Goal: Communication & Community: Answer question/provide support

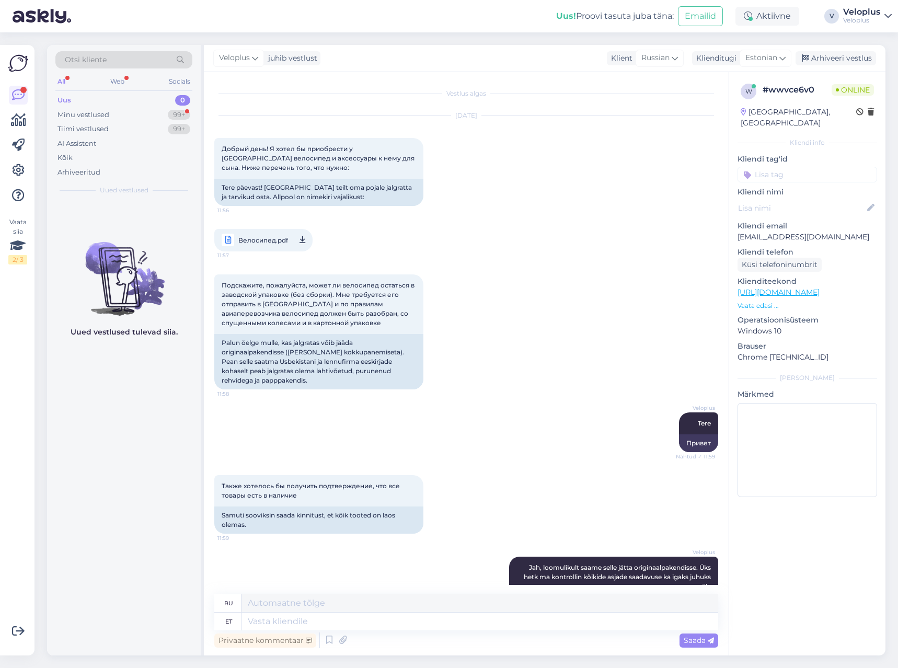
scroll to position [1161, 0]
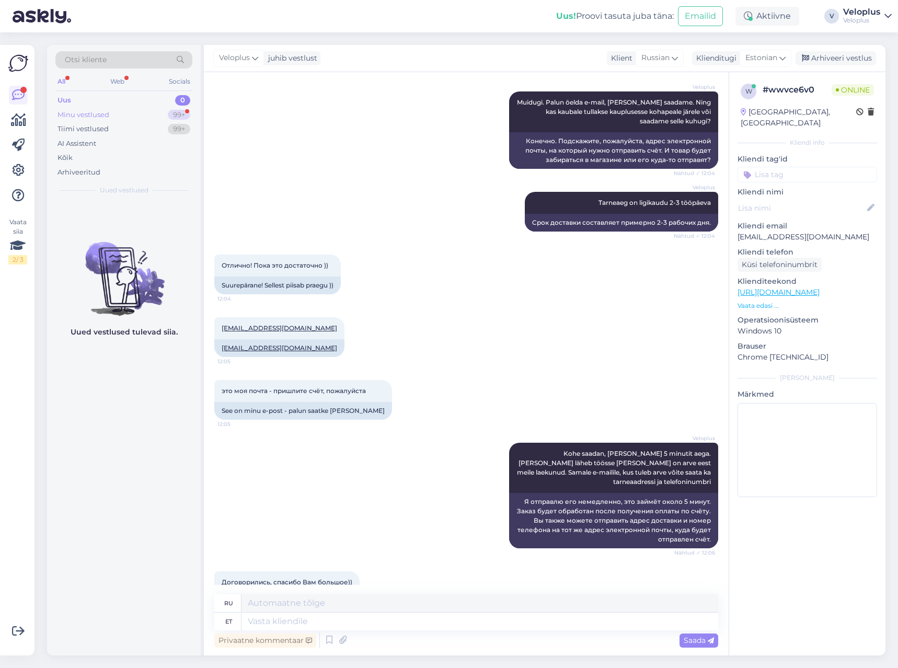
click at [135, 113] on div "Minu vestlused 99+" at bounding box center [123, 115] width 137 height 15
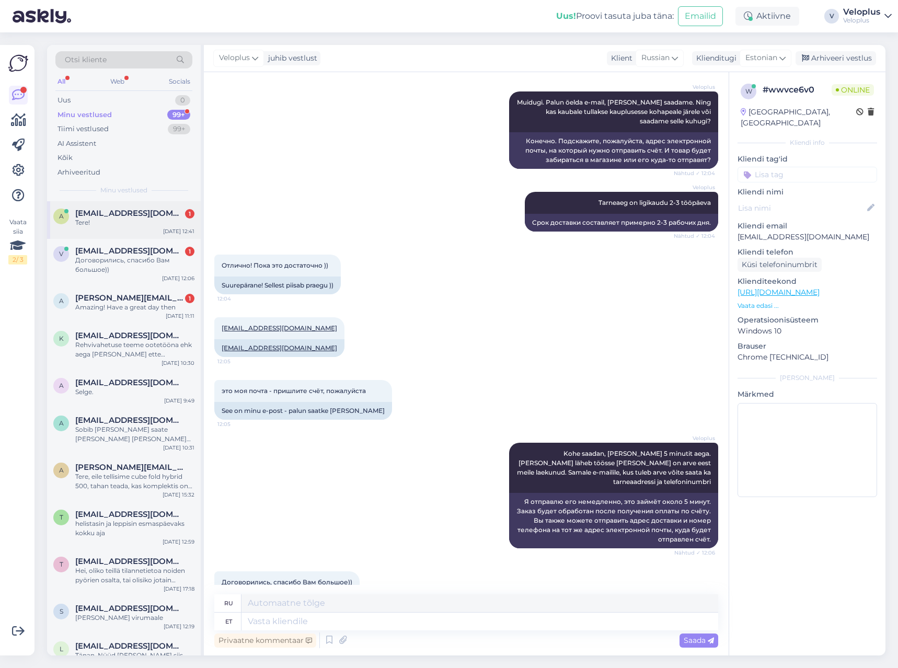
click at [130, 233] on div "a [EMAIL_ADDRESS][DOMAIN_NAME] 1 Tere! [DATE] 12:41" at bounding box center [124, 220] width 154 height 38
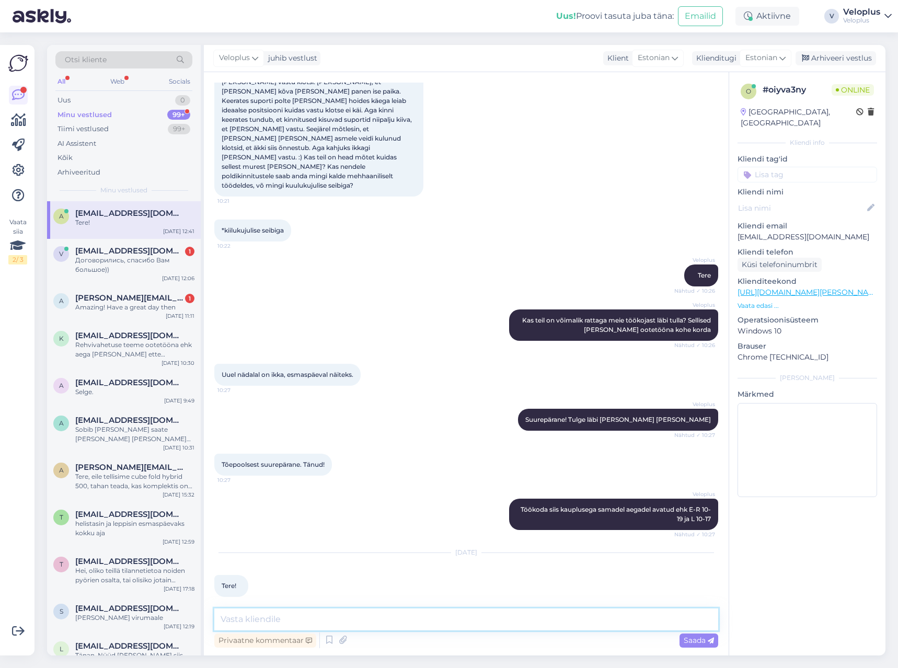
click at [280, 613] on textarea at bounding box center [466, 619] width 504 height 22
type textarea "Tere"
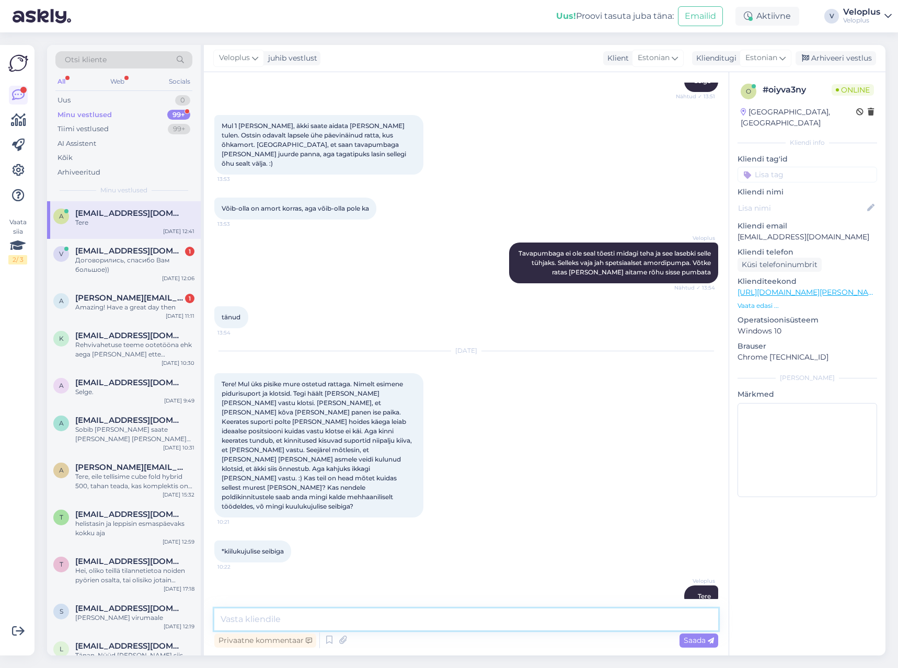
scroll to position [1465, 0]
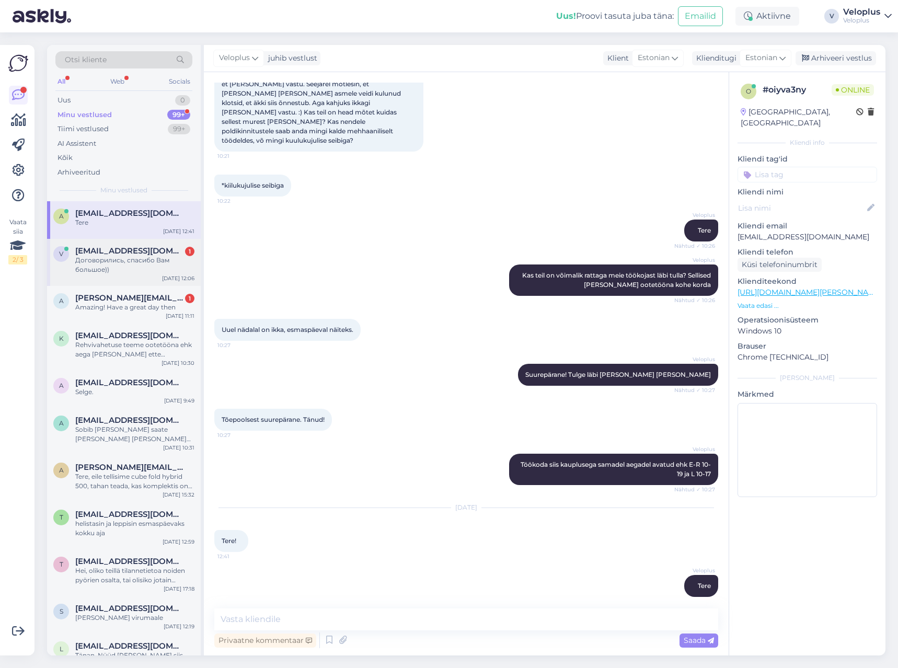
click at [127, 267] on div "Договорились, спасибо Вам большое))" at bounding box center [134, 264] width 119 height 19
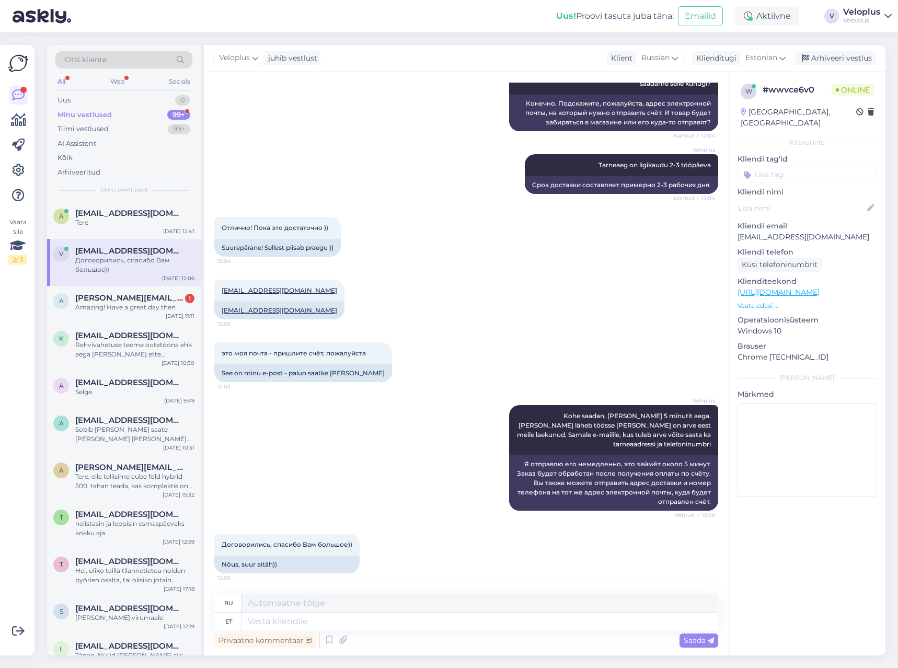
scroll to position [1161, 0]
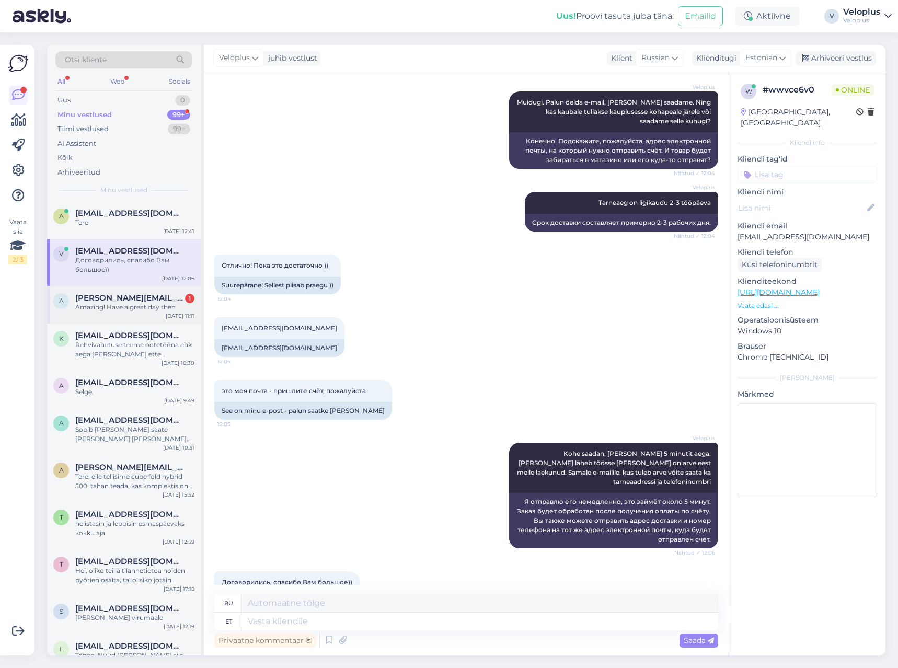
click at [115, 305] on div "Amazing! Have a great day then" at bounding box center [134, 306] width 119 height 9
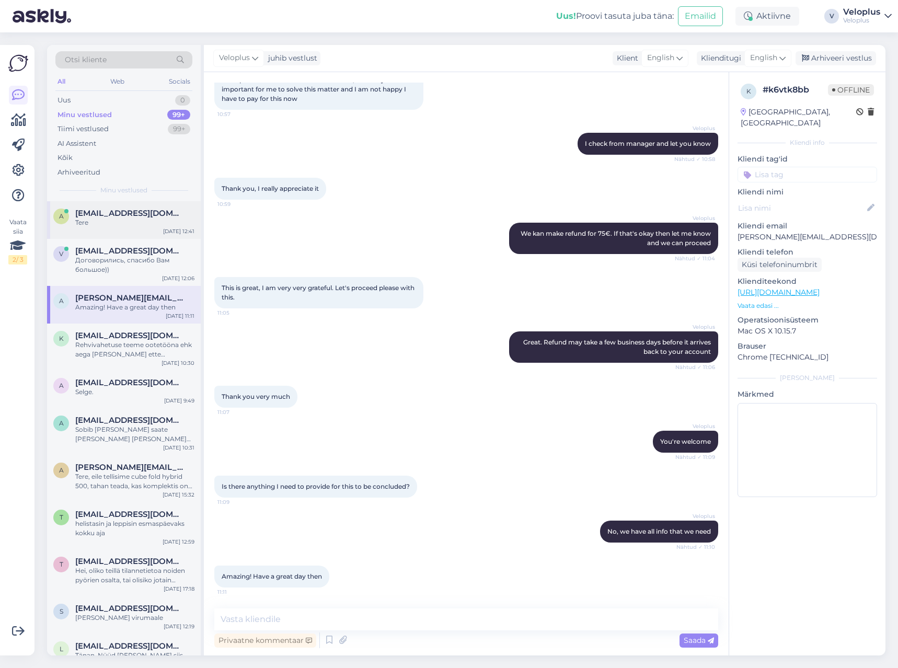
click at [123, 214] on span "[EMAIL_ADDRESS][DOMAIN_NAME]" at bounding box center [129, 212] width 109 height 9
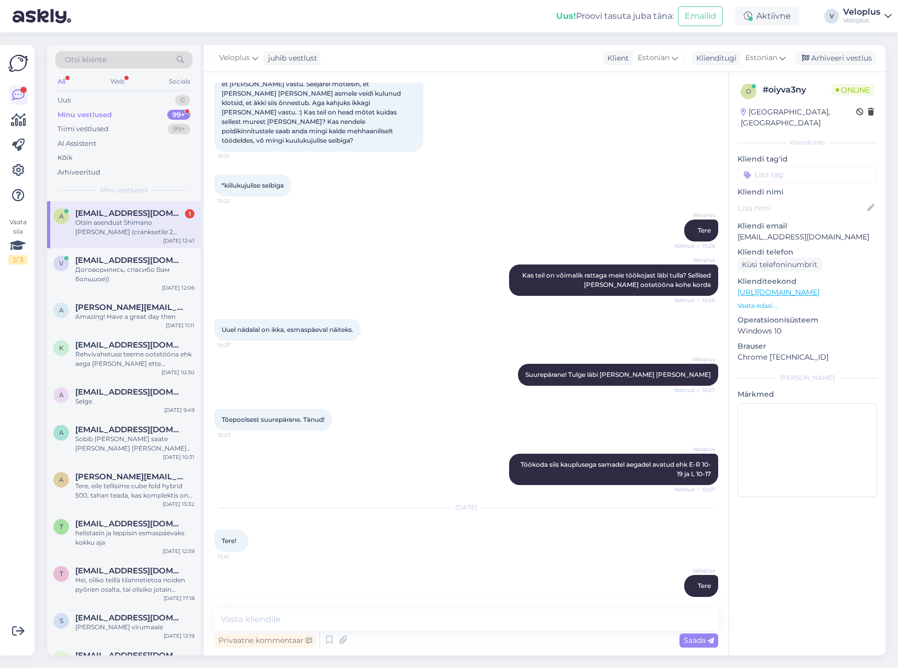
scroll to position [1529, 0]
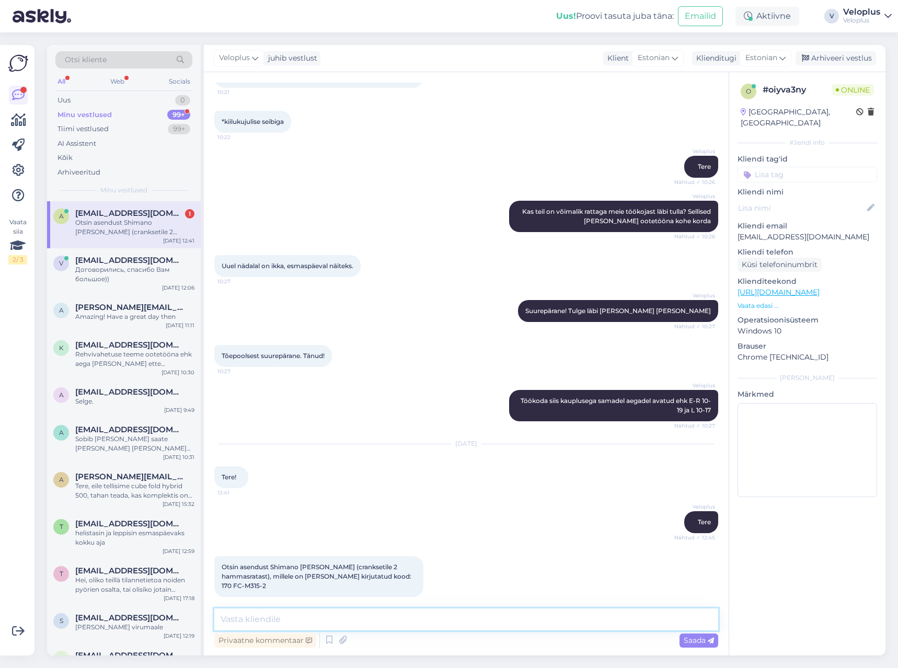
click at [281, 610] on textarea at bounding box center [466, 619] width 504 height 22
type textarea "Kohe vaatame, mis pakkuda oleks võimalik"
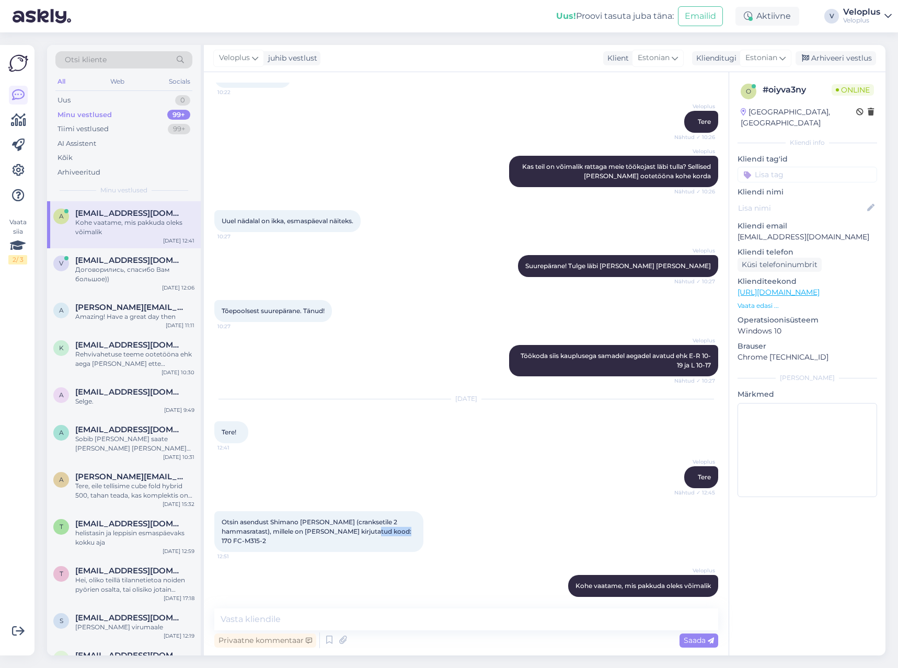
copy span "FC-M315-2"
drag, startPoint x: 363, startPoint y: 531, endPoint x: 390, endPoint y: 525, distance: 27.3
click at [390, 525] on div "Otsin asendust Shimano [PERSON_NAME] (cranksetile 2 hammasratast), millele on […" at bounding box center [318, 531] width 209 height 41
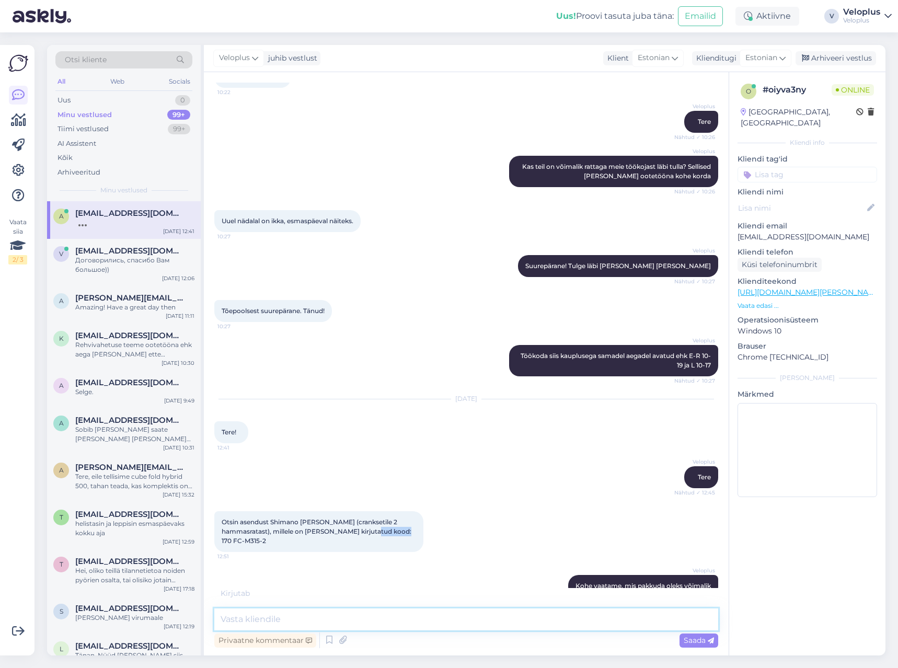
click at [323, 614] on textarea at bounding box center [466, 619] width 504 height 22
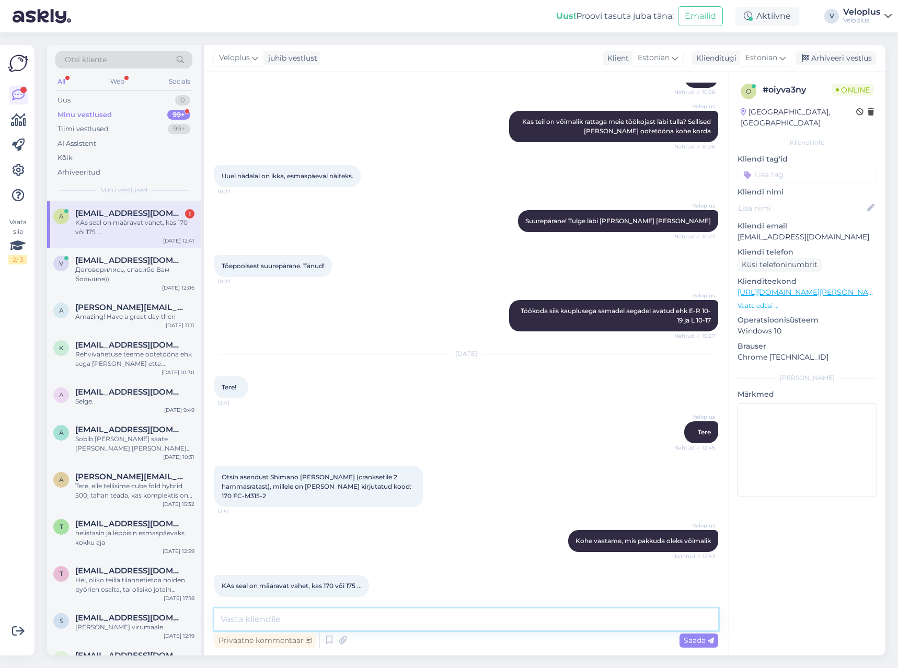
click at [351, 619] on textarea at bounding box center [466, 619] width 504 height 22
type textarea "N"
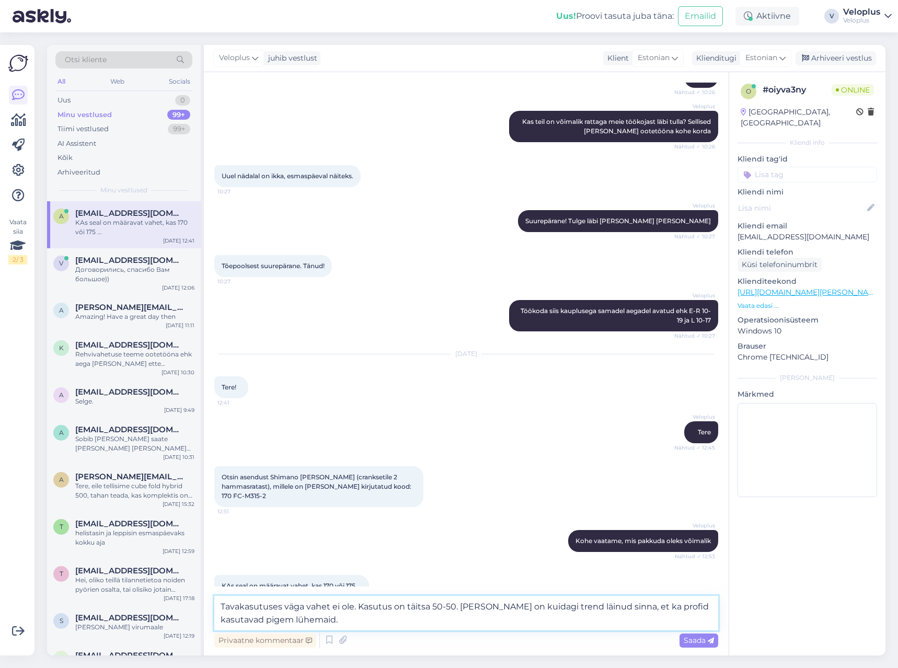
type textarea "Tavakasutuses väga vahet ei ole. Kasutus on täitsa 50-50. [PERSON_NAME] on kuid…"
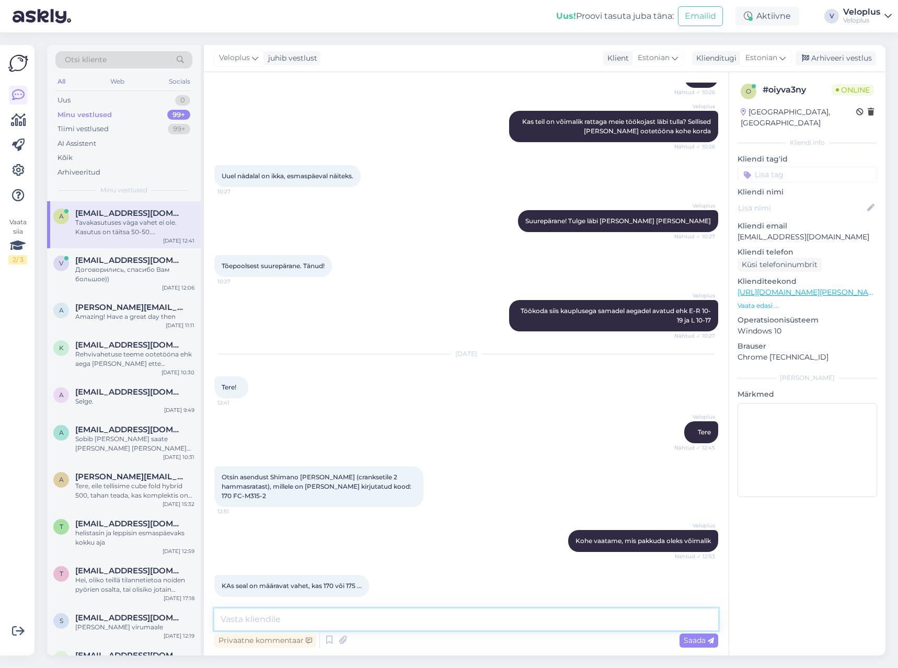
scroll to position [1682, 0]
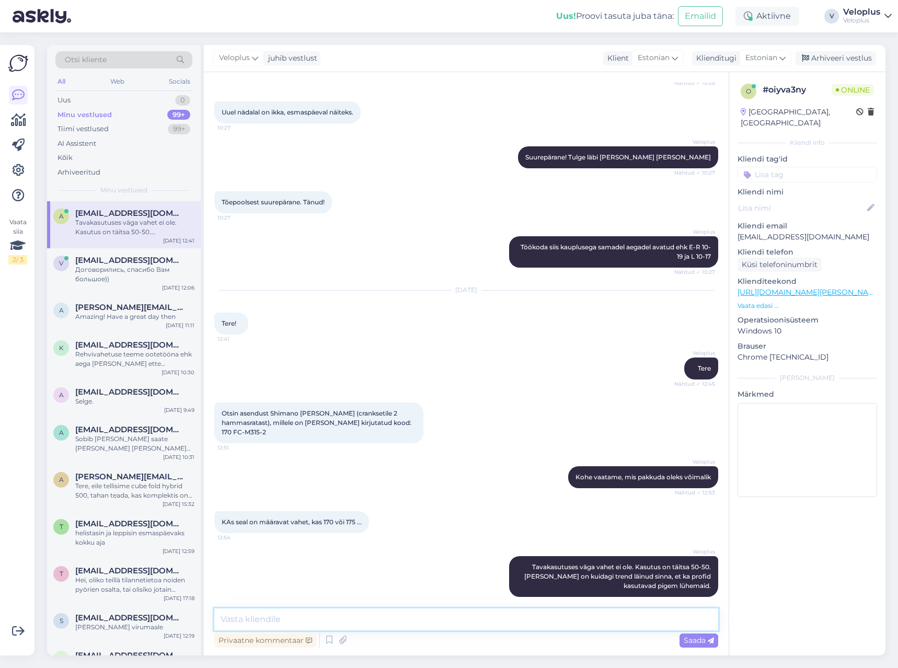
click at [349, 623] on textarea at bounding box center [466, 619] width 504 height 22
type textarea "Teile hetkel 2x8 käigusüsteem ilmselt?"
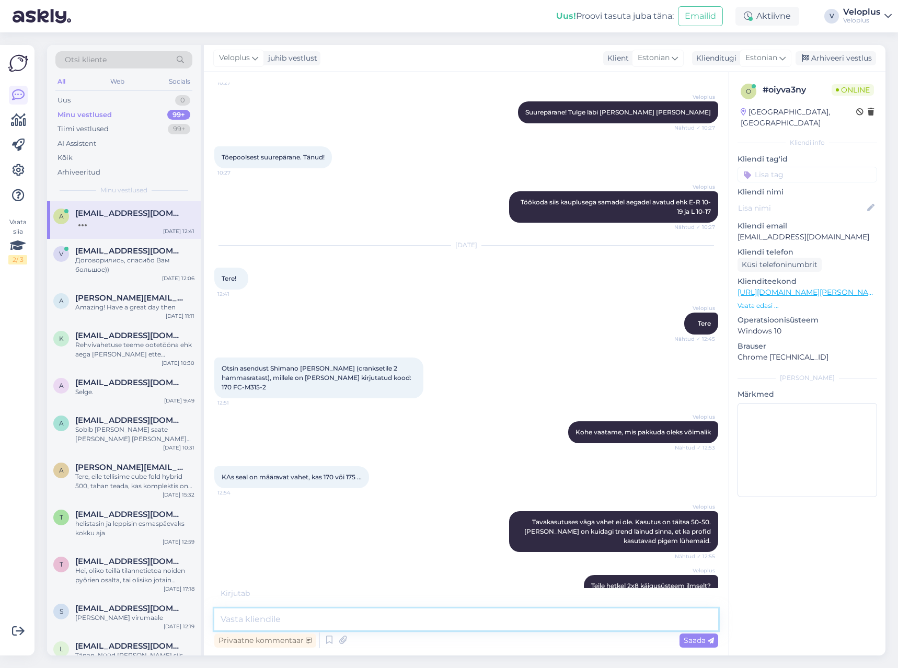
scroll to position [1772, 0]
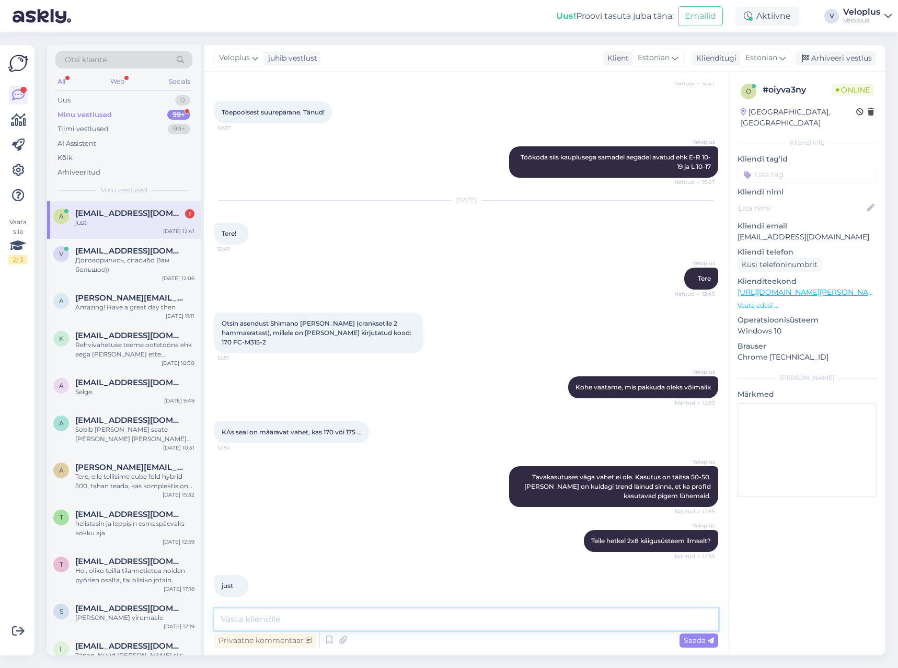
click at [370, 618] on textarea at bounding box center [466, 619] width 504 height 22
type textarea "Ja maastikuratas?"
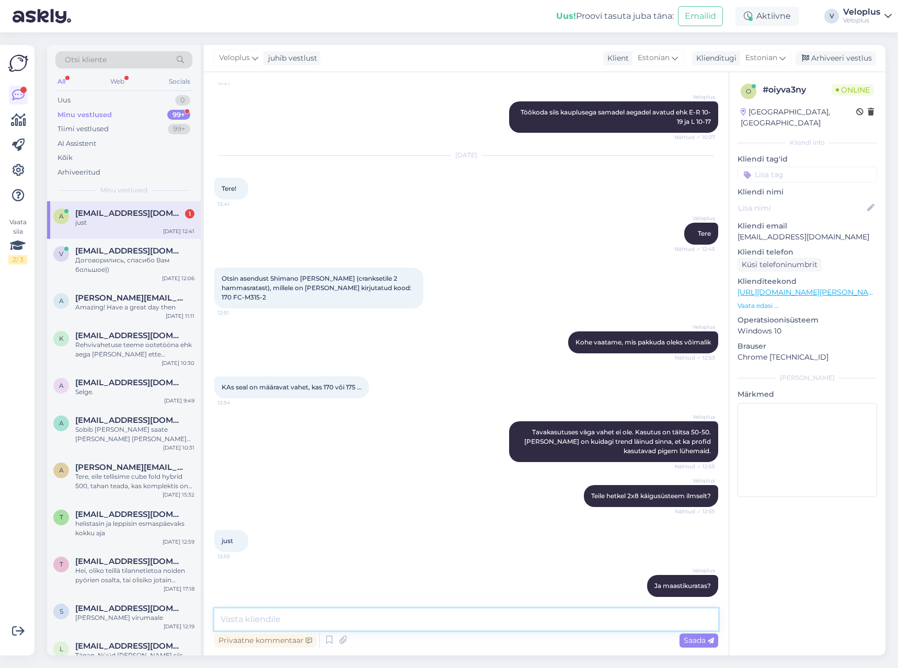
scroll to position [1862, 0]
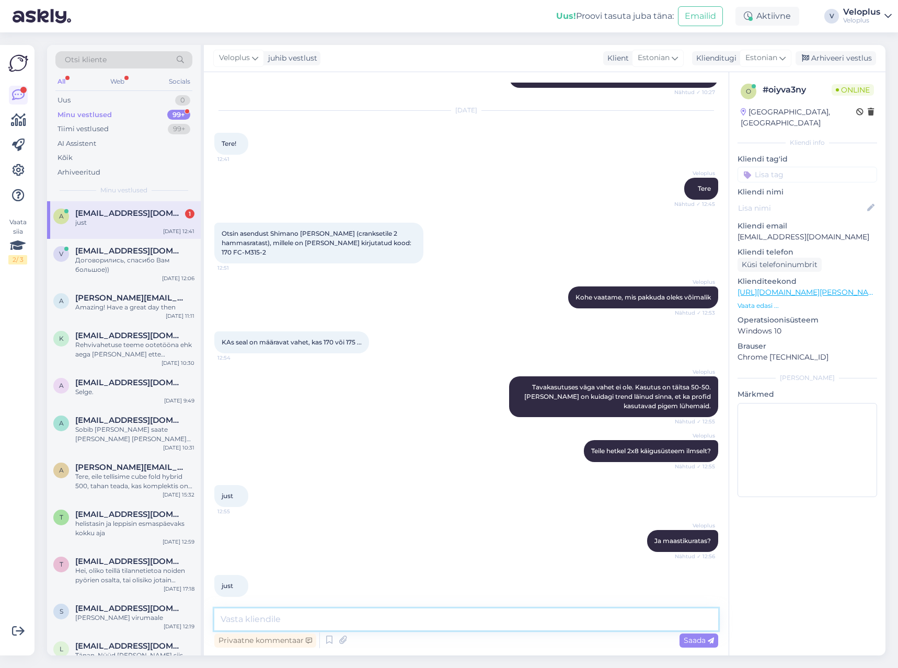
click at [295, 621] on textarea at bounding box center [466, 619] width 504 height 22
type textarea "Seis kiita ei ole. Hetkel ei olegi ühtegi sobivat asja pakkuda (ega tellida)"
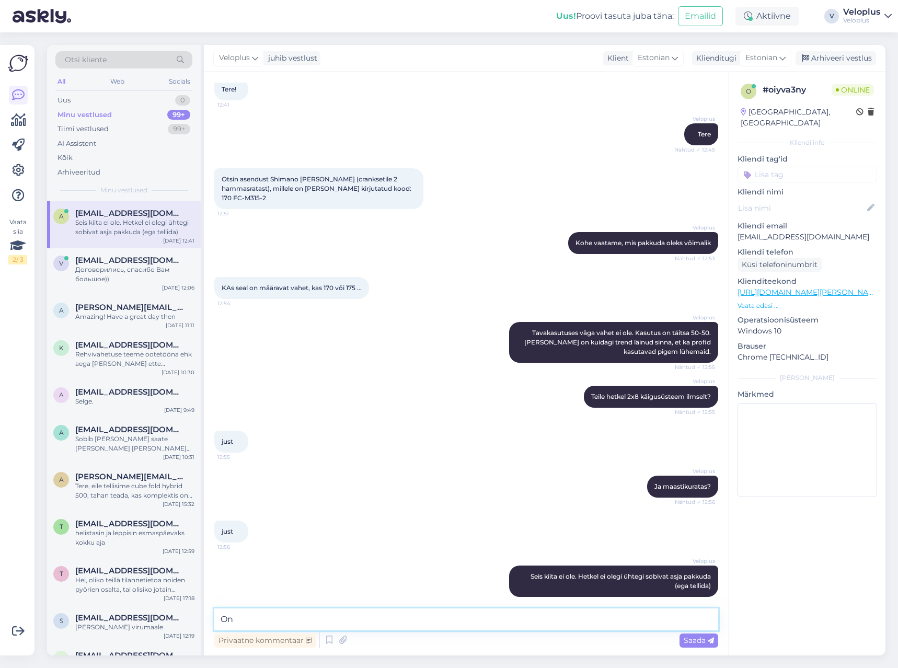
type textarea "O"
type textarea "Leiaks hübriidrattale aga maastikuratta jaoks ülekanne natukene liiga suur -"
drag, startPoint x: 558, startPoint y: 619, endPoint x: 181, endPoint y: 614, distance: 377.2
click at [182, 617] on div "Otsi kliente All Web Socials Uus 0 Minu vestlused 99+ Tiimi vestlused 99+ AI As…" at bounding box center [466, 350] width 838 height 610
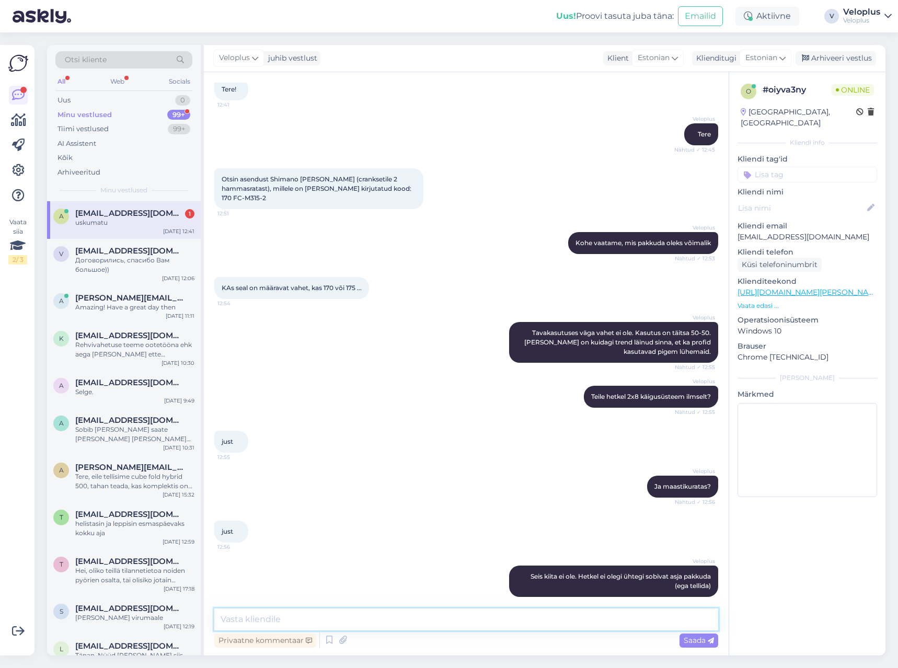
scroll to position [1961, 0]
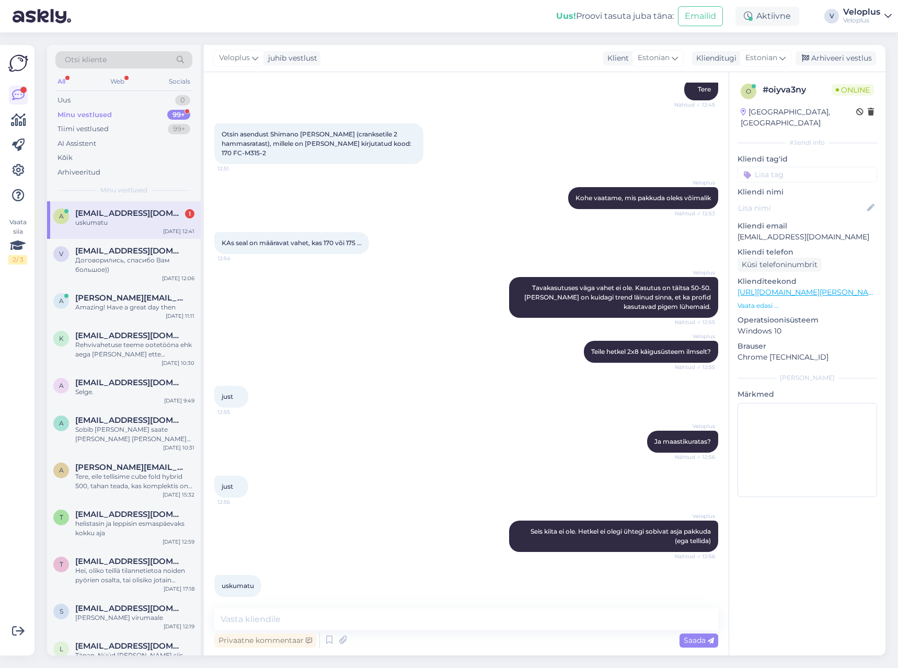
click at [97, 217] on span "[EMAIL_ADDRESS][DOMAIN_NAME]" at bounding box center [129, 212] width 109 height 9
click at [413, 482] on div "just 12:56" at bounding box center [466, 486] width 504 height 45
